Goal: Communication & Community: Answer question/provide support

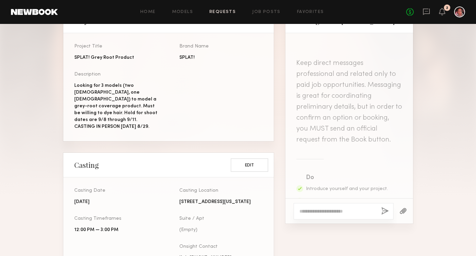
scroll to position [580, 0]
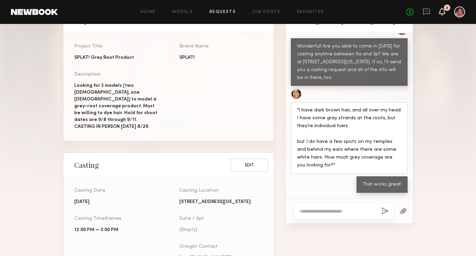
click at [443, 11] on icon at bounding box center [441, 11] width 5 height 5
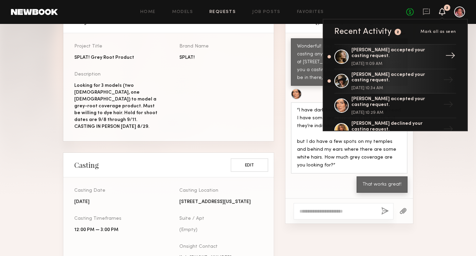
click at [432, 52] on div "Tatiane S. accepted your casting request." at bounding box center [395, 54] width 89 height 12
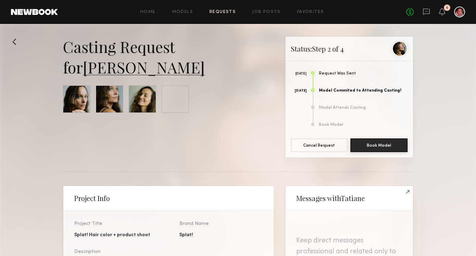
scroll to position [710, 0]
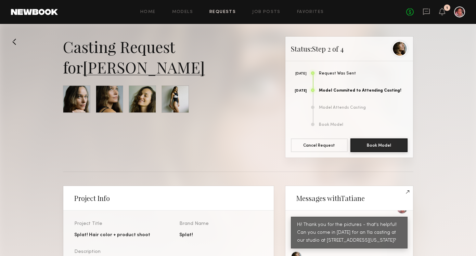
click at [446, 12] on div "No fees up to $5,000 1" at bounding box center [435, 12] width 59 height 11
click at [441, 13] on icon at bounding box center [441, 11] width 5 height 5
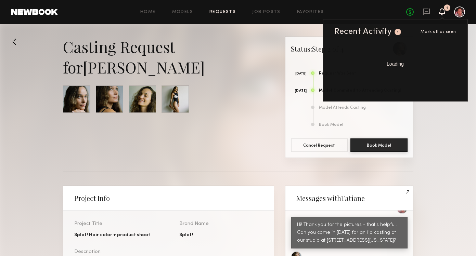
click at [441, 14] on icon at bounding box center [442, 14] width 2 height 1
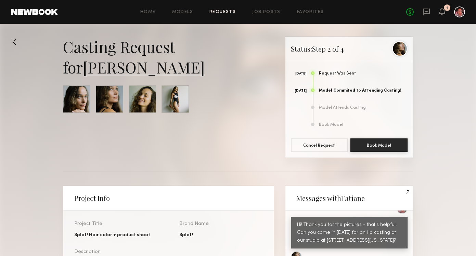
click at [438, 14] on div "No fees up to $5,000 1" at bounding box center [435, 12] width 59 height 11
click at [442, 14] on icon at bounding box center [442, 14] width 2 height 1
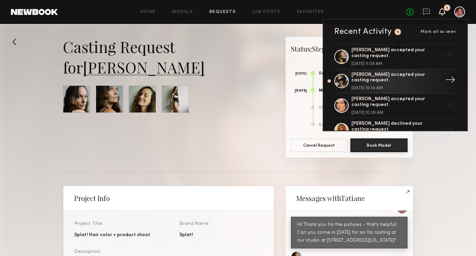
click at [423, 74] on div "[PERSON_NAME] accepted your casting request." at bounding box center [395, 78] width 89 height 12
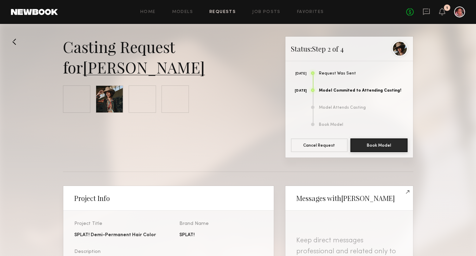
scroll to position [426, 0]
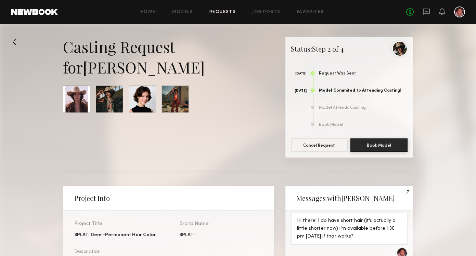
click at [230, 10] on link "Requests" at bounding box center [222, 12] width 26 height 4
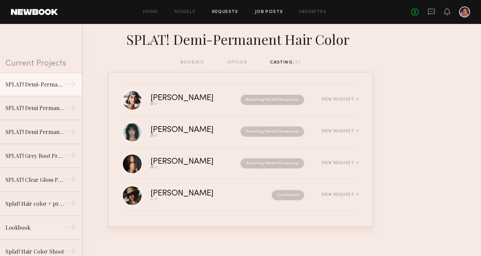
click at [262, 10] on link "Job Posts" at bounding box center [269, 12] width 28 height 4
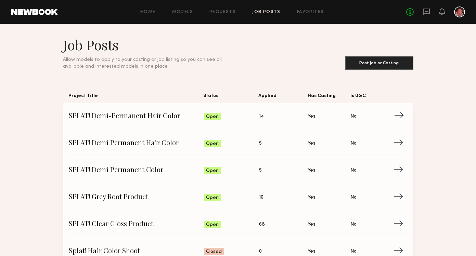
click at [397, 116] on span "→" at bounding box center [401, 117] width 14 height 10
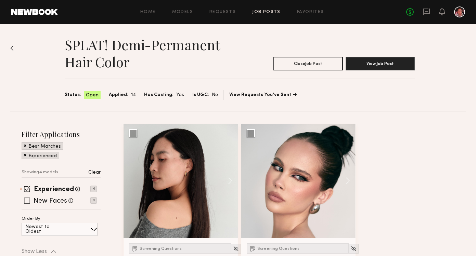
click at [30, 199] on div "New Faces Talent we've deemed to be in the early stages of their professional c…" at bounding box center [59, 200] width 75 height 5
click at [28, 201] on span at bounding box center [27, 201] width 6 height 6
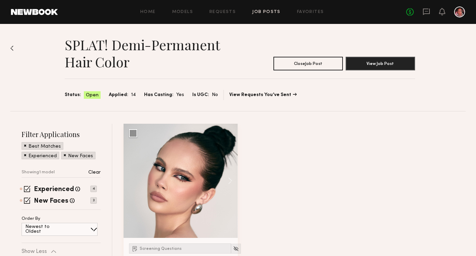
click at [25, 144] on span at bounding box center [25, 145] width 2 height 6
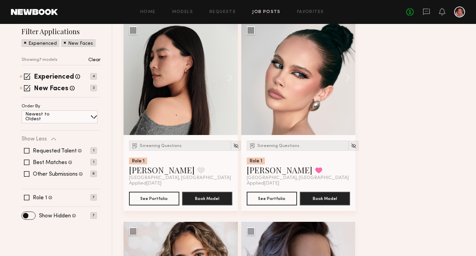
scroll to position [54, 0]
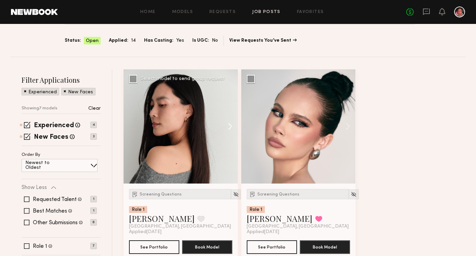
click at [227, 128] on button at bounding box center [227, 126] width 22 height 114
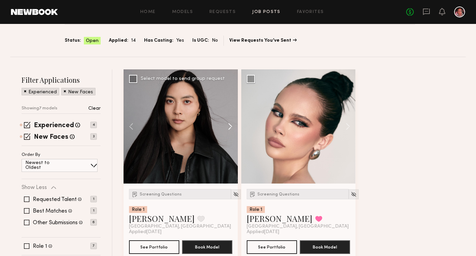
click at [227, 128] on button at bounding box center [227, 126] width 22 height 114
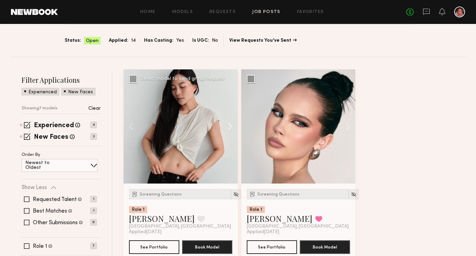
click at [227, 128] on button at bounding box center [227, 126] width 22 height 114
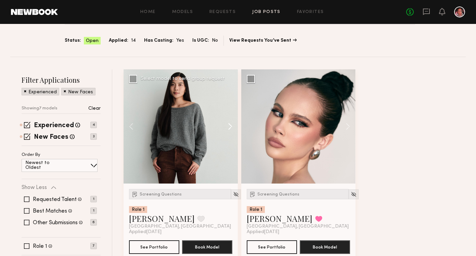
click at [227, 128] on button at bounding box center [227, 126] width 22 height 114
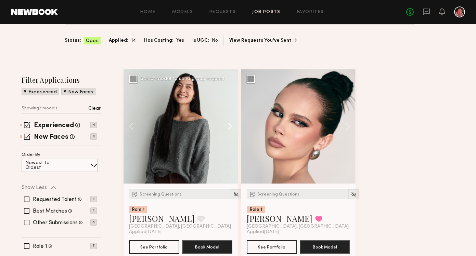
click at [227, 128] on button at bounding box center [227, 126] width 22 height 114
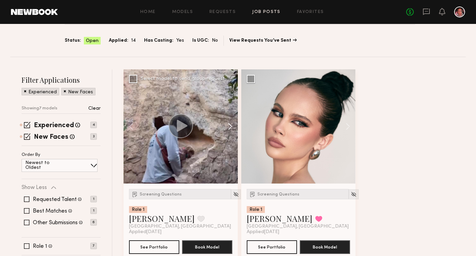
click at [227, 128] on button at bounding box center [227, 126] width 22 height 114
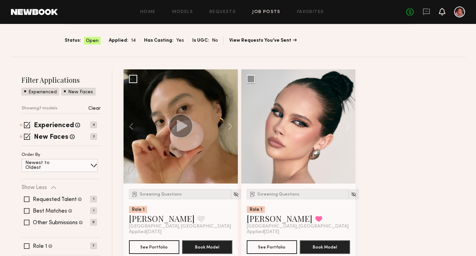
click at [442, 13] on icon at bounding box center [441, 11] width 5 height 5
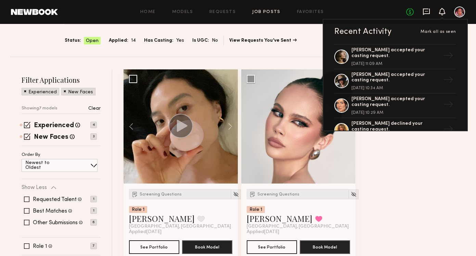
click at [427, 13] on icon at bounding box center [426, 12] width 7 height 7
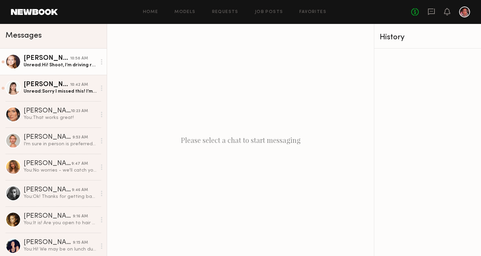
click at [38, 72] on link "[PERSON_NAME] 10:58 AM Unread: Hi! Shoot, I’m driving right now to mammoth for …" at bounding box center [53, 62] width 107 height 26
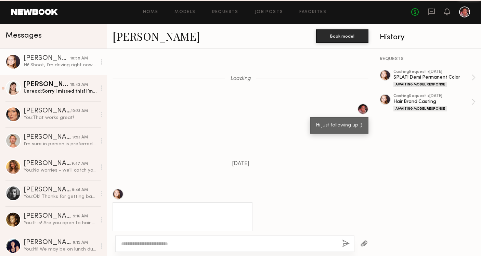
scroll to position [631, 0]
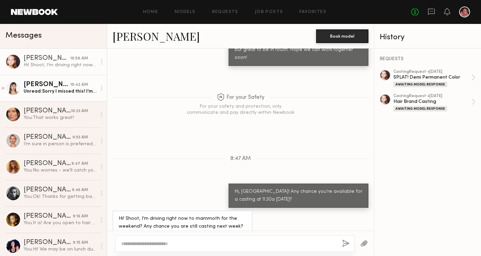
click at [39, 89] on div "Unread: Sorry I missed this! I’m so sad I can’t put color on my hair right now …" at bounding box center [60, 91] width 73 height 7
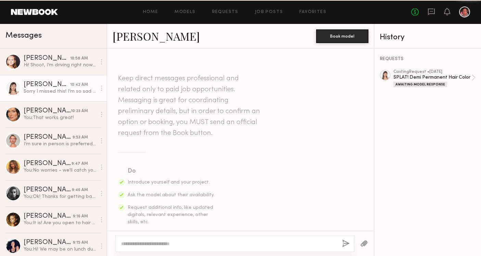
scroll to position [308, 0]
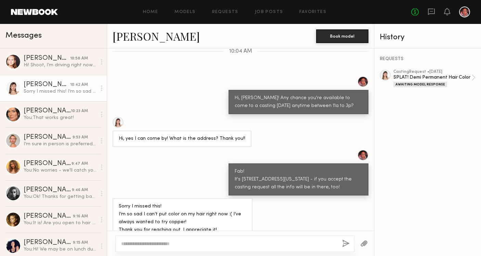
click at [146, 242] on textarea at bounding box center [229, 244] width 216 height 7
click at [73, 89] on div "Sorry I missed this! I’m so sad I can’t put color on my hair right now :( I’ve …" at bounding box center [60, 91] width 73 height 7
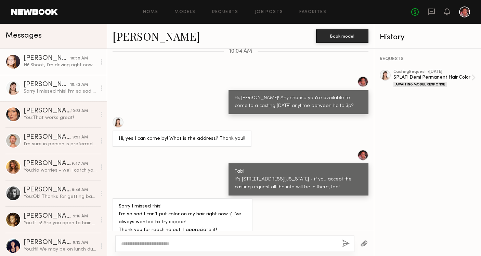
click at [73, 68] on div "Hi! Shoot, I’m driving right now to mammoth for the weekend? Any chance you are…" at bounding box center [60, 65] width 73 height 7
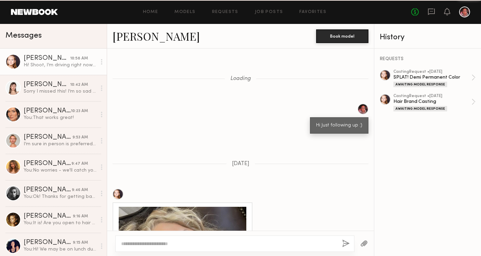
scroll to position [631, 0]
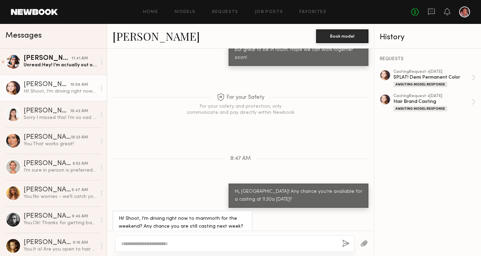
click at [69, 91] on div "Hi! Shoot, I’m driving right now to mammoth for the weekend? Any chance you are…" at bounding box center [60, 91] width 73 height 7
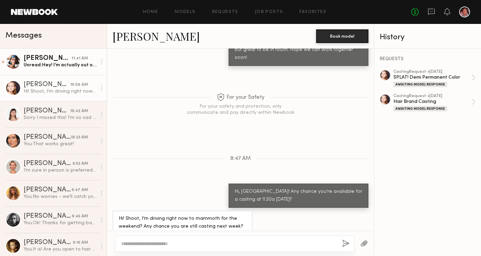
click at [74, 64] on div "Unread: Hey! I’m actually out of town for another job rn. Any chance I can come…" at bounding box center [60, 65] width 73 height 7
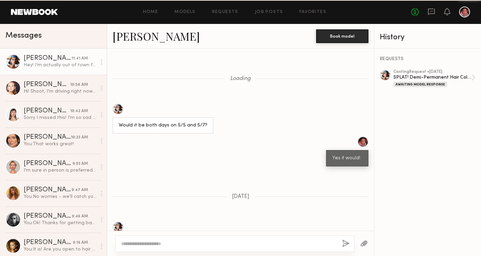
scroll to position [542, 0]
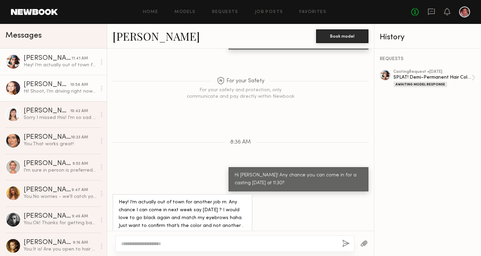
click at [56, 82] on div "[PERSON_NAME]" at bounding box center [47, 84] width 47 height 7
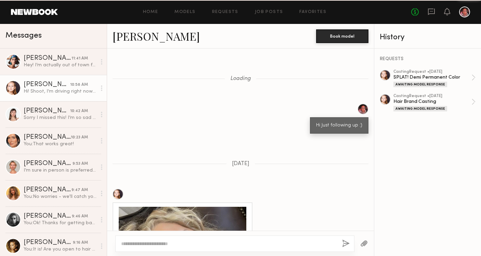
scroll to position [631, 0]
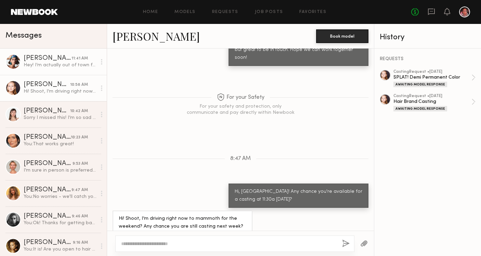
click at [55, 58] on div "[PERSON_NAME]" at bounding box center [48, 58] width 48 height 7
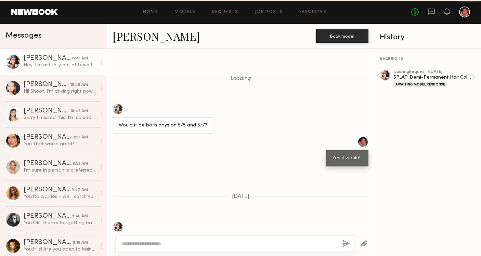
scroll to position [542, 0]
